Goal: Check status: Check status

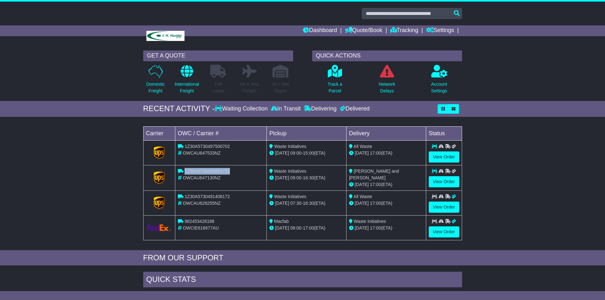
drag, startPoint x: 233, startPoint y: 172, endPoint x: 184, endPoint y: 171, distance: 49.5
click at [184, 171] on div "1Z30A5730493891735" at bounding box center [221, 171] width 86 height 7
copy span "1Z30A5730493891735"
drag, startPoint x: 222, startPoint y: 178, endPoint x: 177, endPoint y: 178, distance: 45.1
click at [177, 178] on td "1Z30A5730493891735 OWCAU647130NZ" at bounding box center [221, 177] width 92 height 25
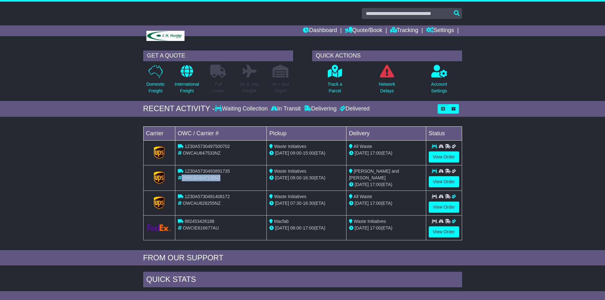
copy div "OWCAU647130NZ"
drag, startPoint x: 223, startPoint y: 153, endPoint x: 177, endPoint y: 152, distance: 46.7
click at [177, 152] on td "1Z30A5730497500702 OWCAU647533NZ" at bounding box center [221, 152] width 92 height 25
copy div "OWCAU647533NZ"
drag, startPoint x: 234, startPoint y: 146, endPoint x: 185, endPoint y: 145, distance: 48.9
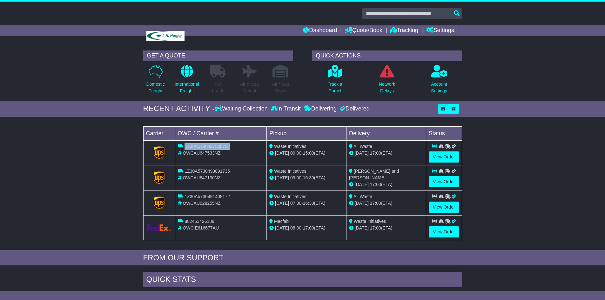
click at [185, 145] on div "1Z30A5730497500702" at bounding box center [221, 146] width 86 height 7
copy span "1Z30A5730497500702"
